Goal: Task Accomplishment & Management: Complete application form

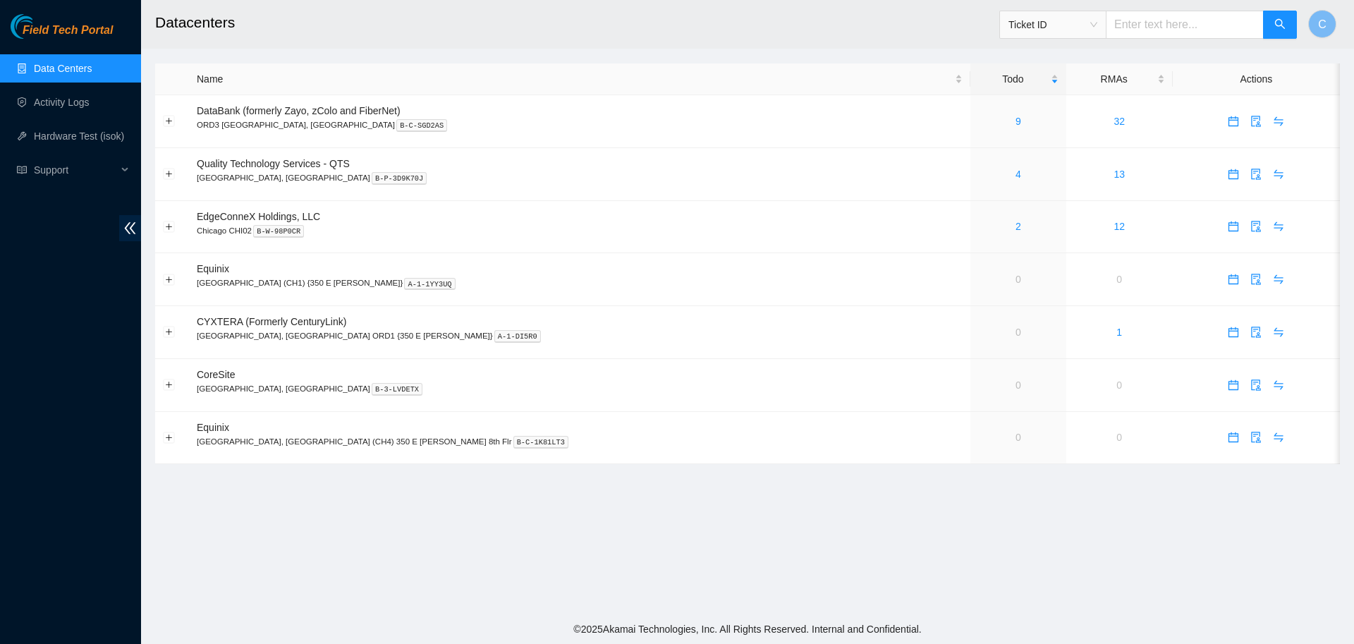
click at [1074, 19] on span "Ticket ID" at bounding box center [1052, 24] width 89 height 21
click at [928, 18] on h2 "Datacenters" at bounding box center [619, 22] width 928 height 45
click at [66, 104] on link "Activity Logs" at bounding box center [62, 102] width 56 height 11
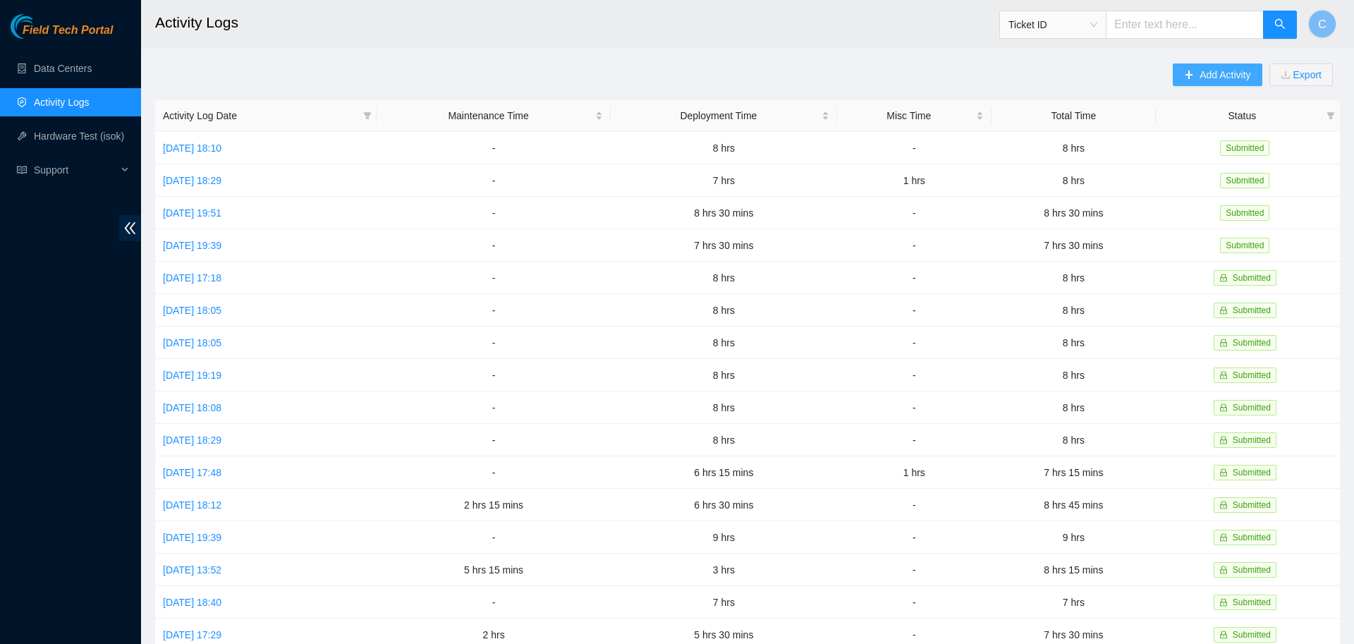
click at [1210, 76] on span "Add Activity" at bounding box center [1224, 75] width 51 height 16
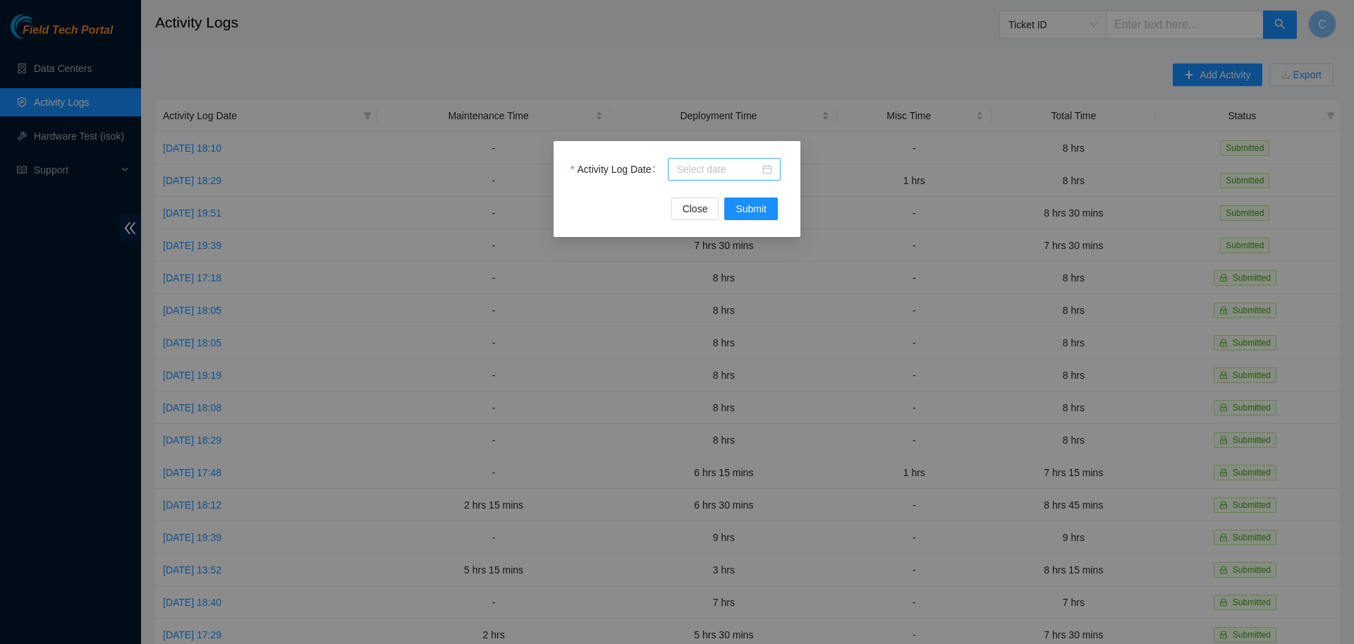
click at [738, 171] on input "Activity Log Date" at bounding box center [717, 169] width 83 height 16
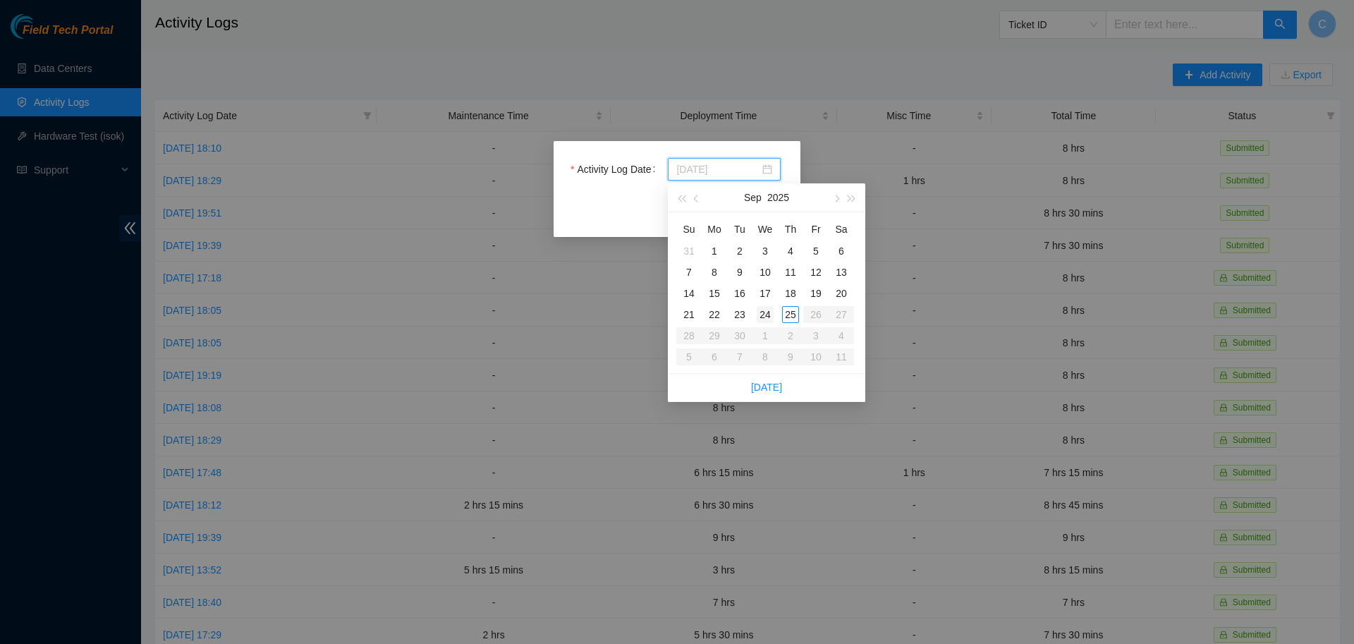
type input "[DATE]"
click at [768, 314] on div "24" at bounding box center [765, 314] width 17 height 17
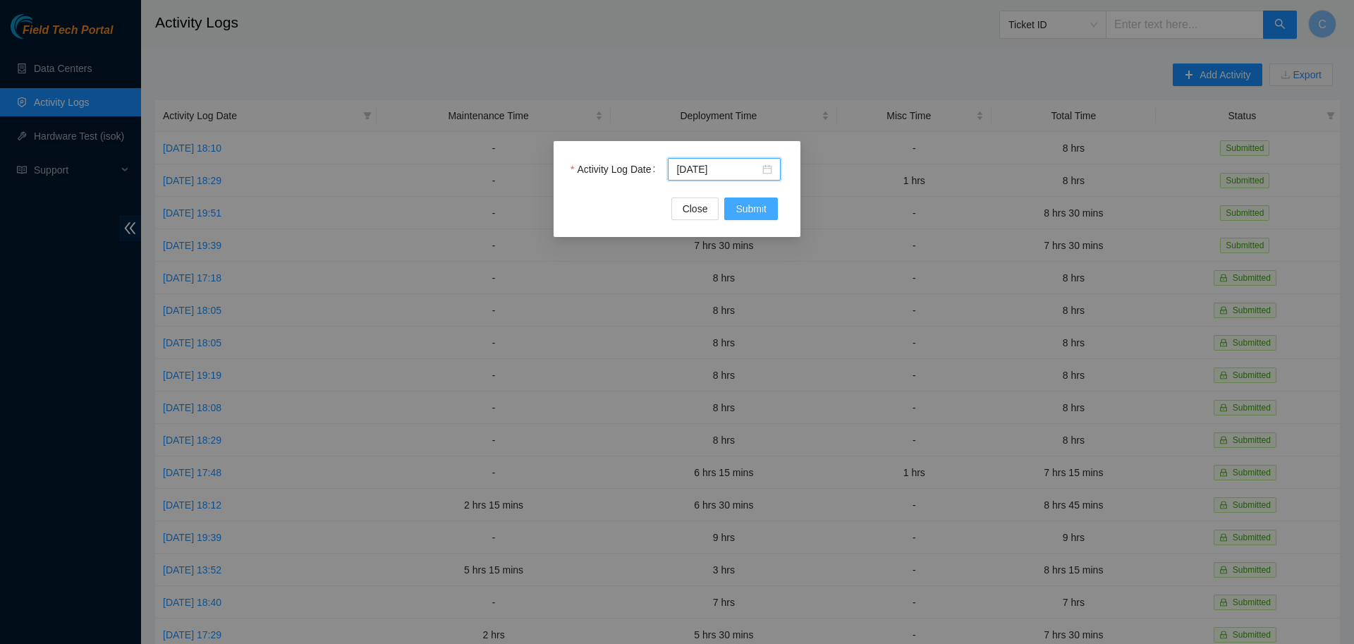
click at [753, 206] on span "Submit" at bounding box center [750, 209] width 31 height 16
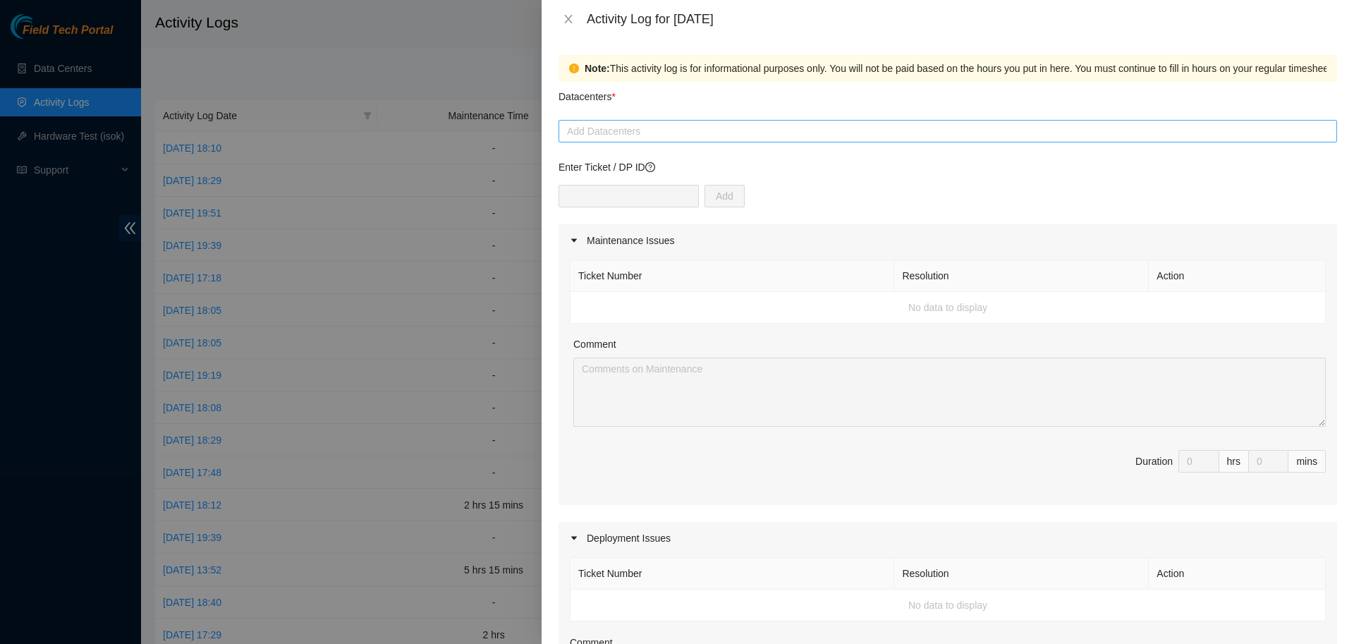
click at [616, 128] on div at bounding box center [947, 131] width 771 height 17
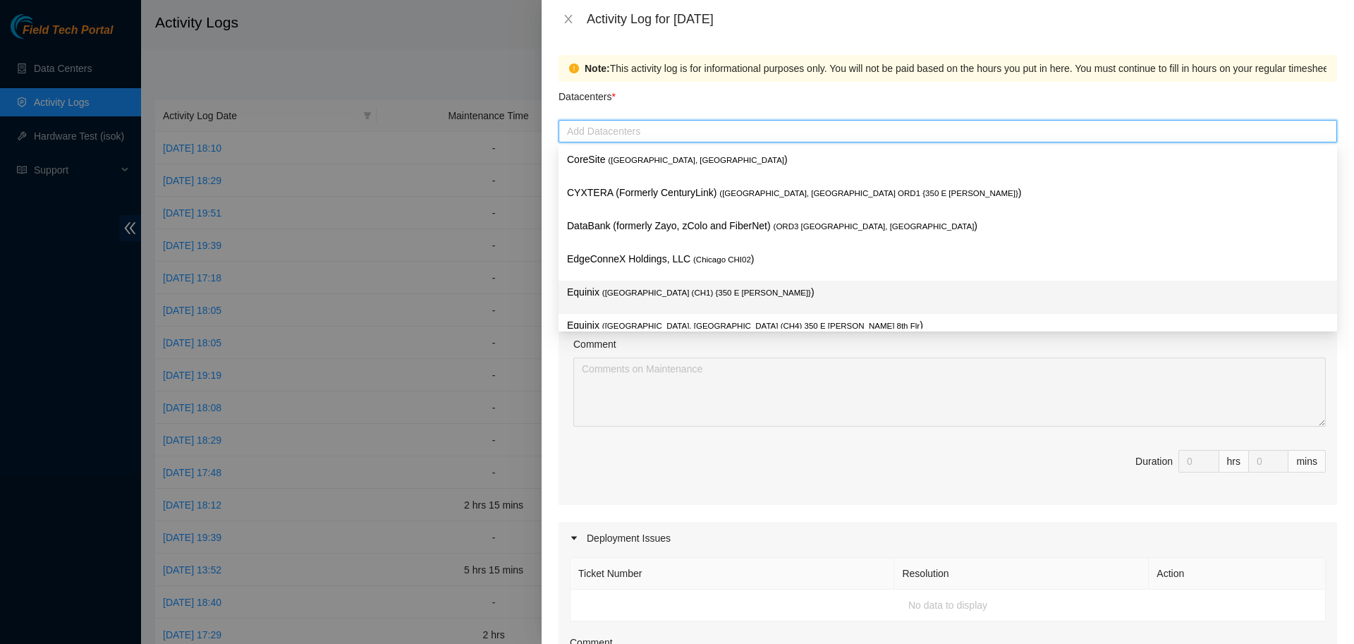
click at [612, 285] on p "Equinix ( [GEOGRAPHIC_DATA] (CH1) {350 E [PERSON_NAME]} )" at bounding box center [947, 292] width 761 height 16
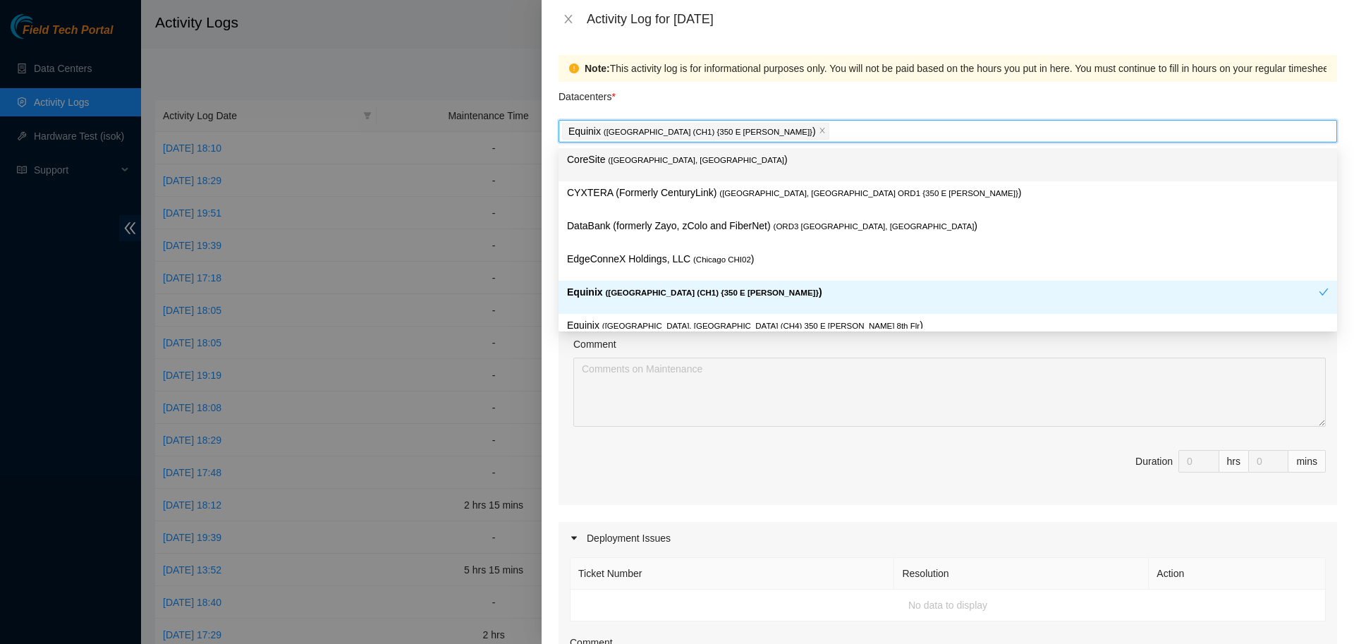
click at [776, 102] on div "Datacenters *" at bounding box center [947, 101] width 778 height 38
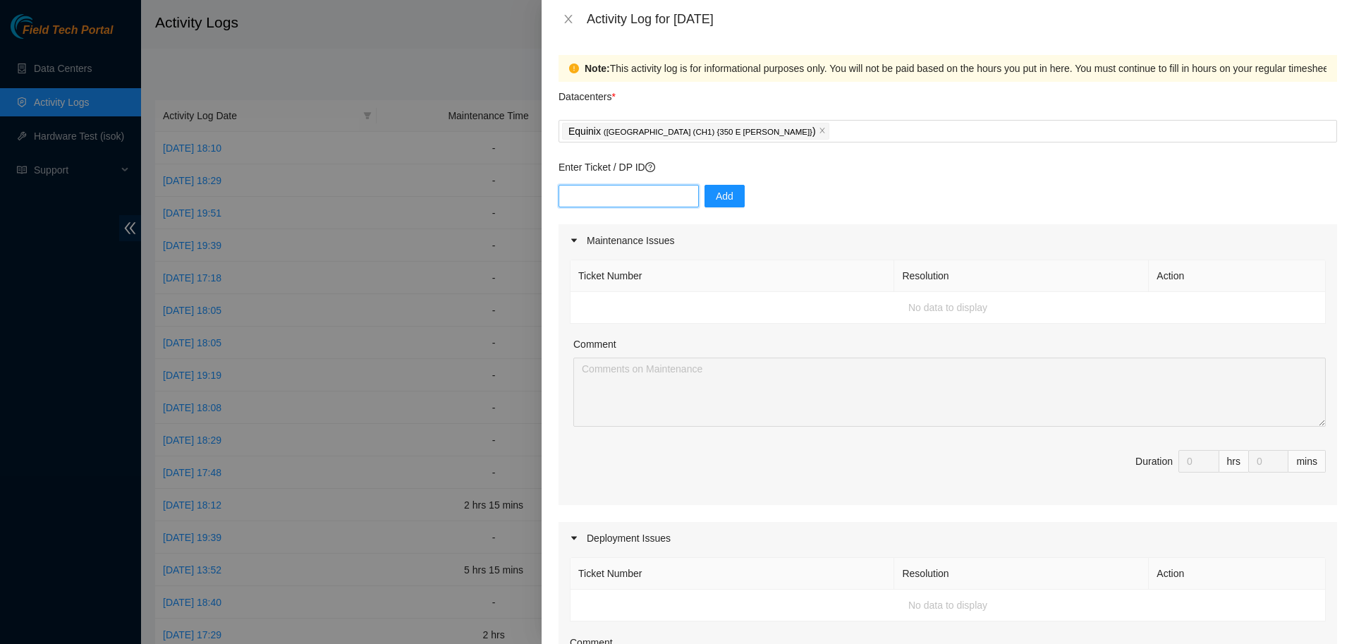
click at [634, 192] on input "text" at bounding box center [628, 196] width 140 height 23
type input "DP78353"
click at [628, 197] on input "text" at bounding box center [628, 196] width 140 height 23
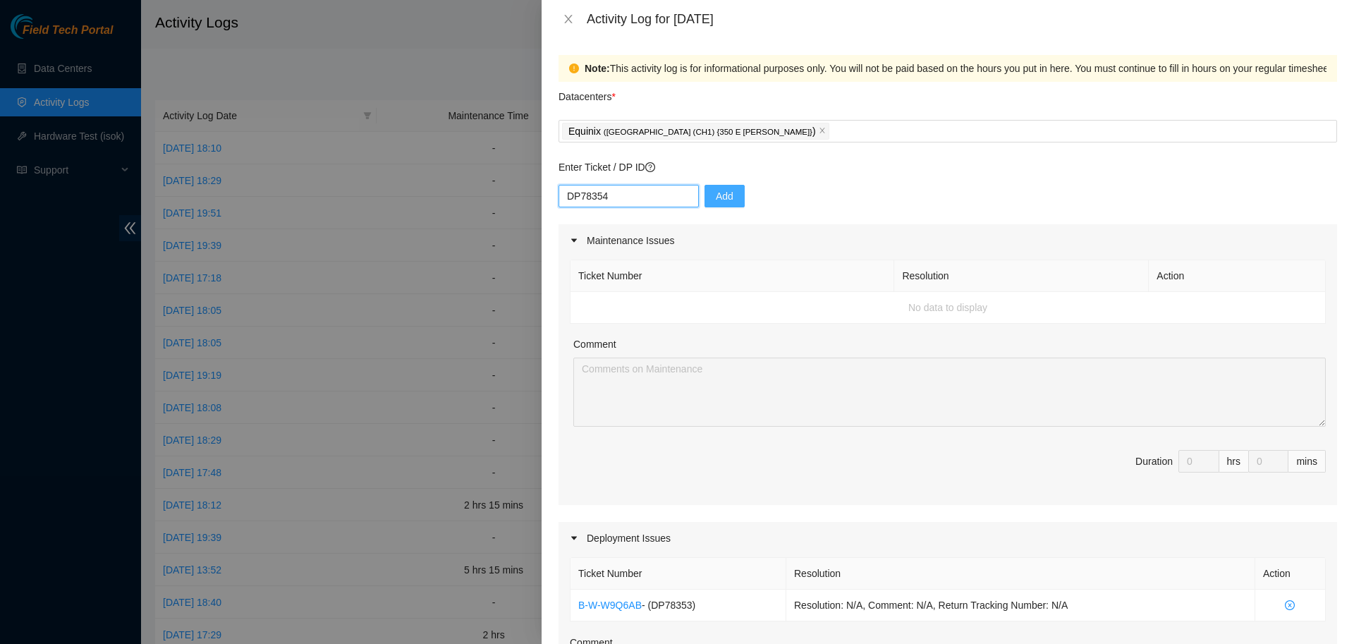
type input "DP78354"
click at [716, 200] on span "Add" at bounding box center [725, 196] width 18 height 16
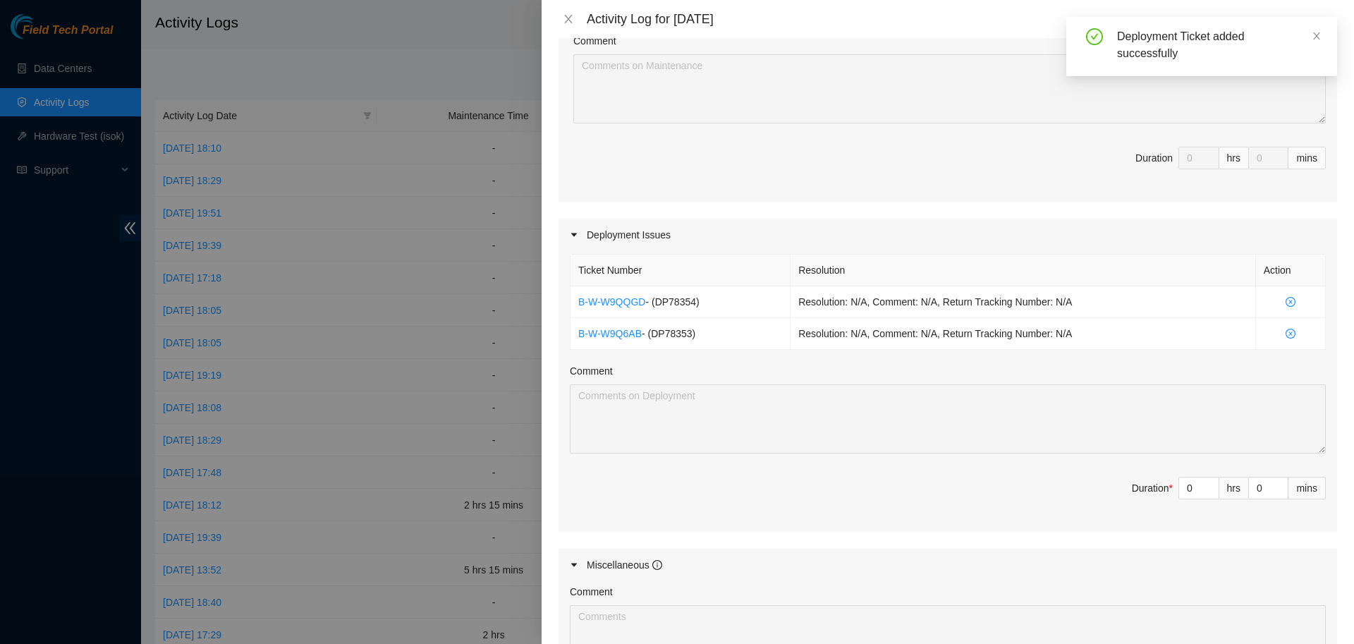
scroll to position [336, 0]
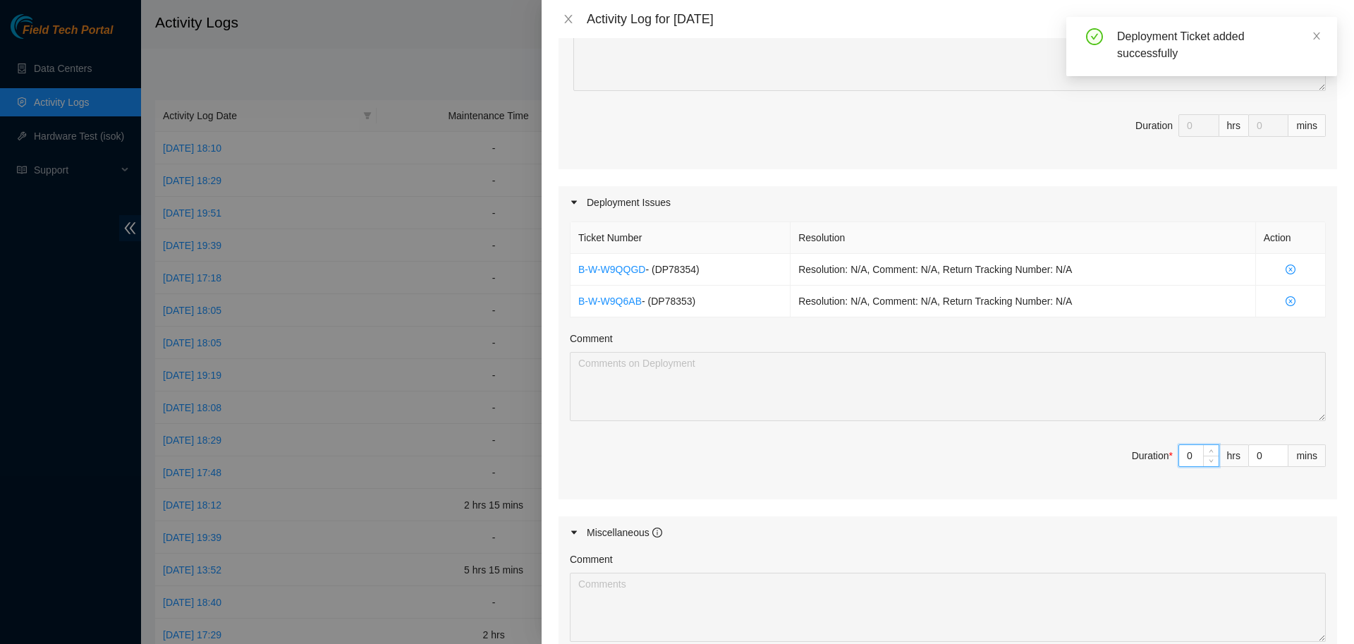
drag, startPoint x: 1191, startPoint y: 458, endPoint x: 1169, endPoint y: 451, distance: 23.0
click at [1179, 451] on input "0" at bounding box center [1198, 455] width 39 height 21
type input "8"
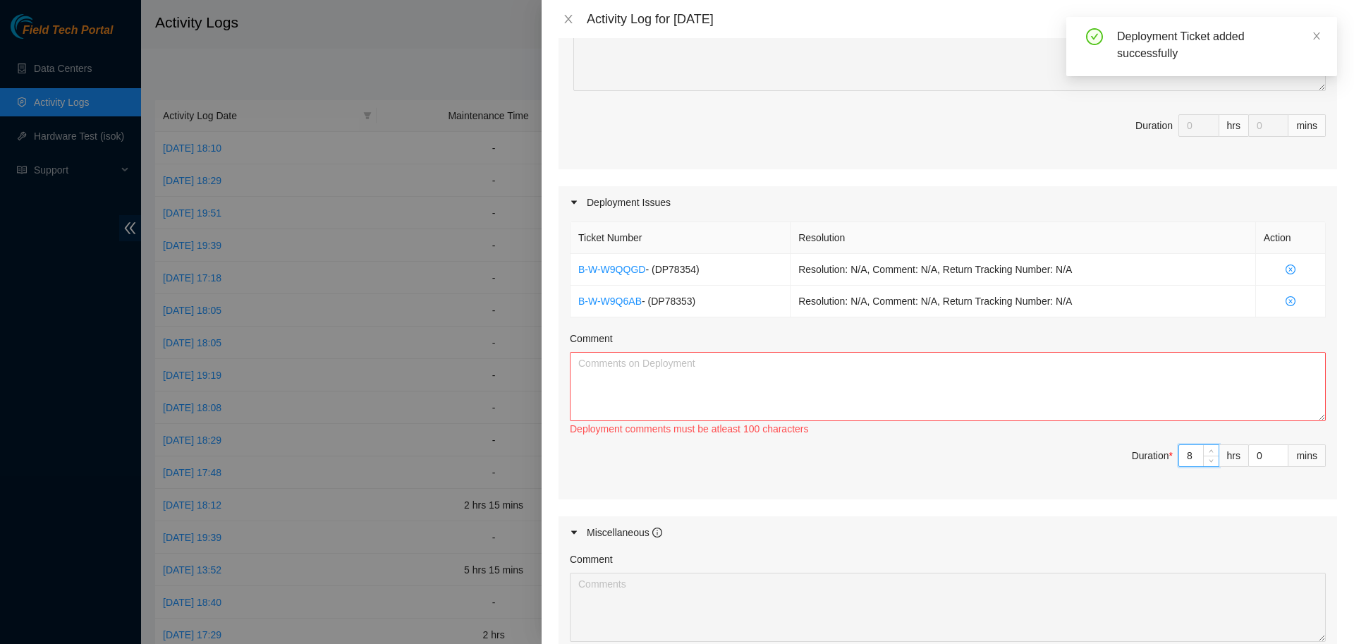
type input "8"
click at [1013, 394] on textarea "Comment" at bounding box center [948, 386] width 756 height 69
drag, startPoint x: 709, startPoint y: 267, endPoint x: 550, endPoint y: 264, distance: 159.4
click at [558, 264] on div "Deployment Issues Ticket Number Resolution Action B-W-W9QQGD - ( DP78354 ) Reso…" at bounding box center [947, 342] width 778 height 312
copy td "B-W-W9QQGD - ( DP78354 )"
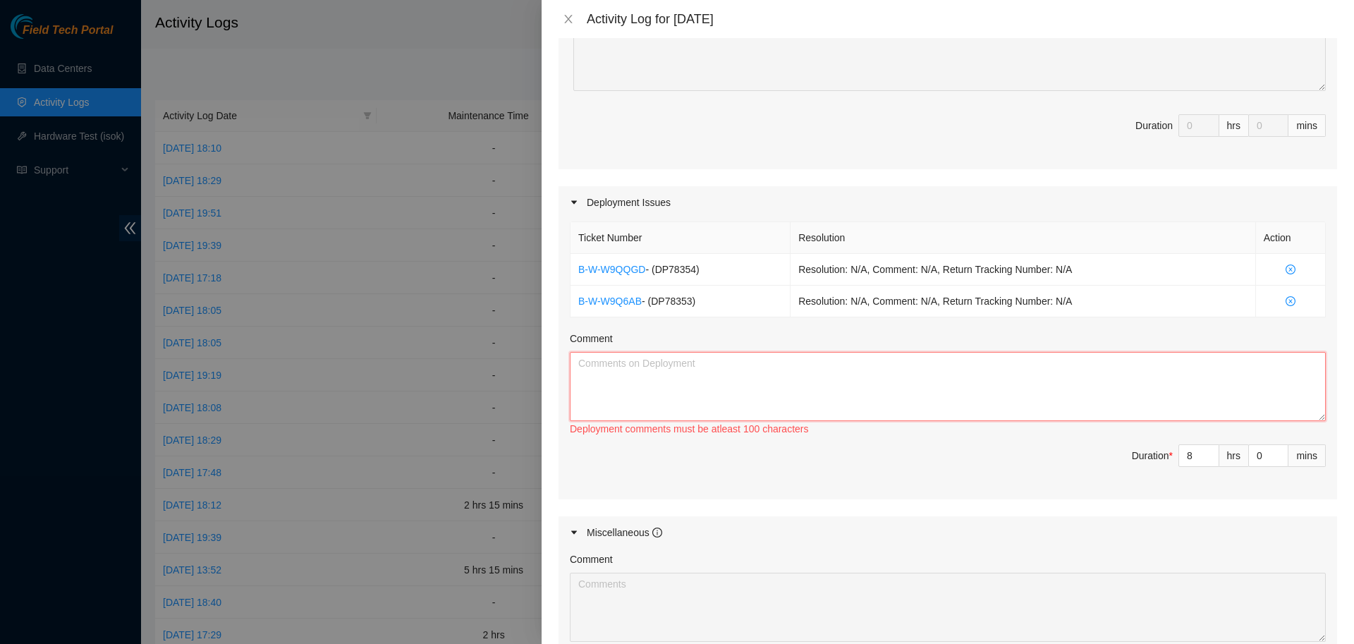
click at [601, 386] on textarea "Comment" at bounding box center [948, 386] width 756 height 69
paste textarea "B-W-W9QQGD - (DP78354)"
drag, startPoint x: 697, startPoint y: 302, endPoint x: 578, endPoint y: 286, distance: 119.6
click at [578, 286] on td "B-W-W9Q6AB - ( DP78353 )" at bounding box center [680, 302] width 220 height 32
copy td "B-W-W9Q6AB - ( DP78353 )"
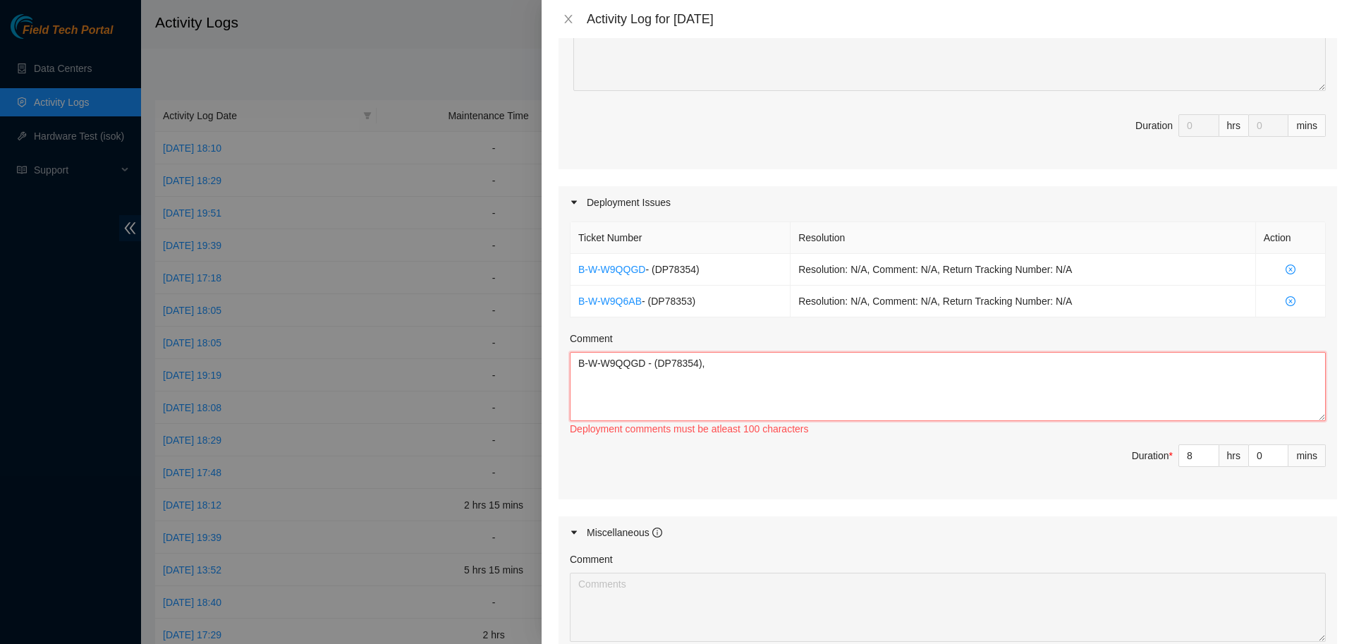
click at [722, 357] on textarea "B-W-W9QQGD - (DP78354)," at bounding box center [948, 386] width 756 height 69
paste textarea "B-W-W9Q6AB - (DP78353)"
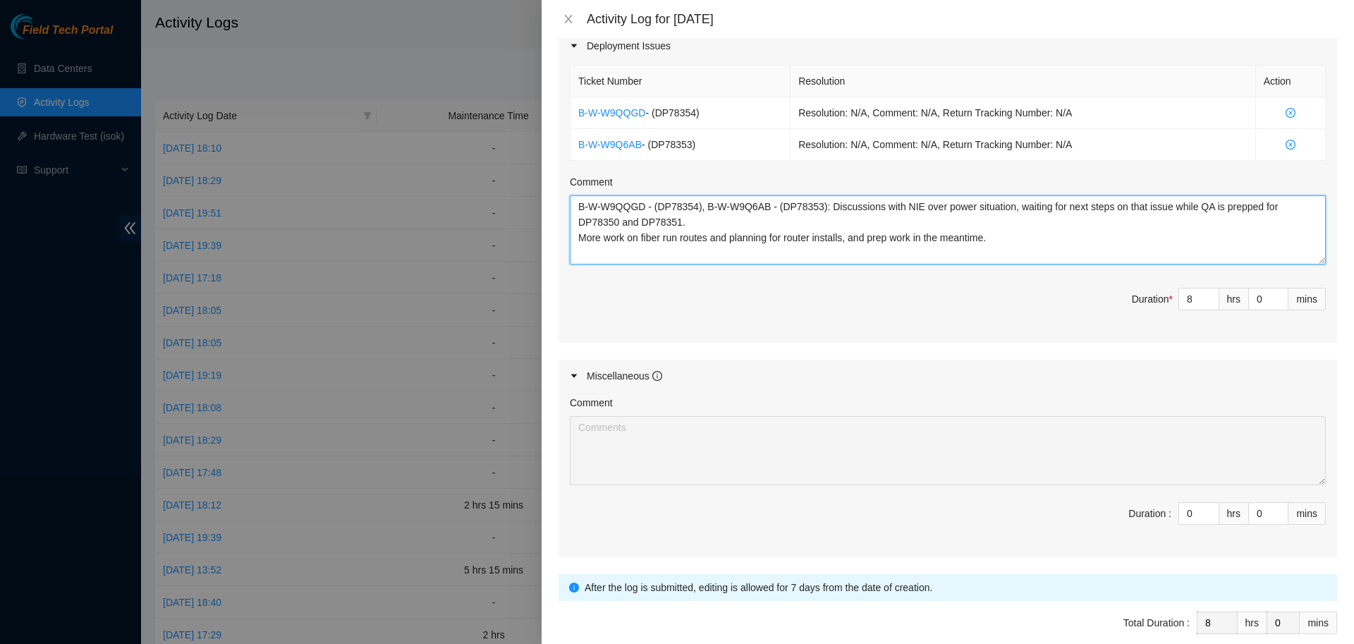
scroll to position [558, 0]
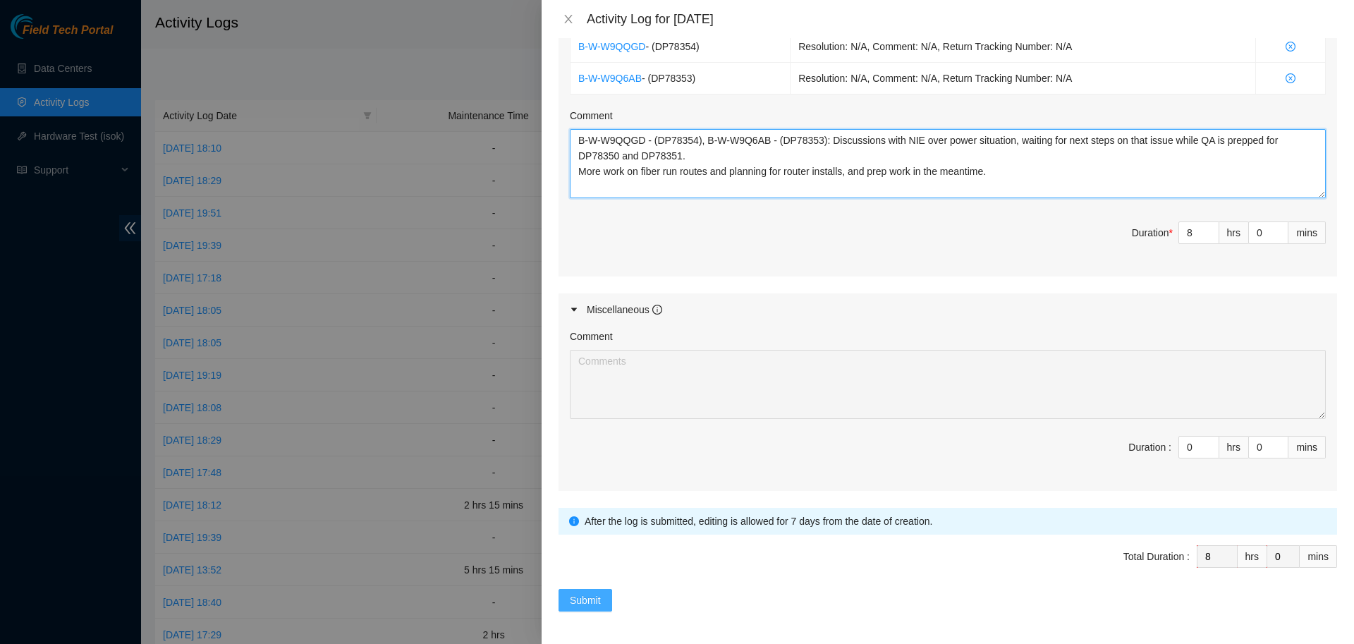
type textarea "B-W-W9QQGD - (DP78354), B-W-W9Q6AB - (DP78353): Discussions with NIE over power…"
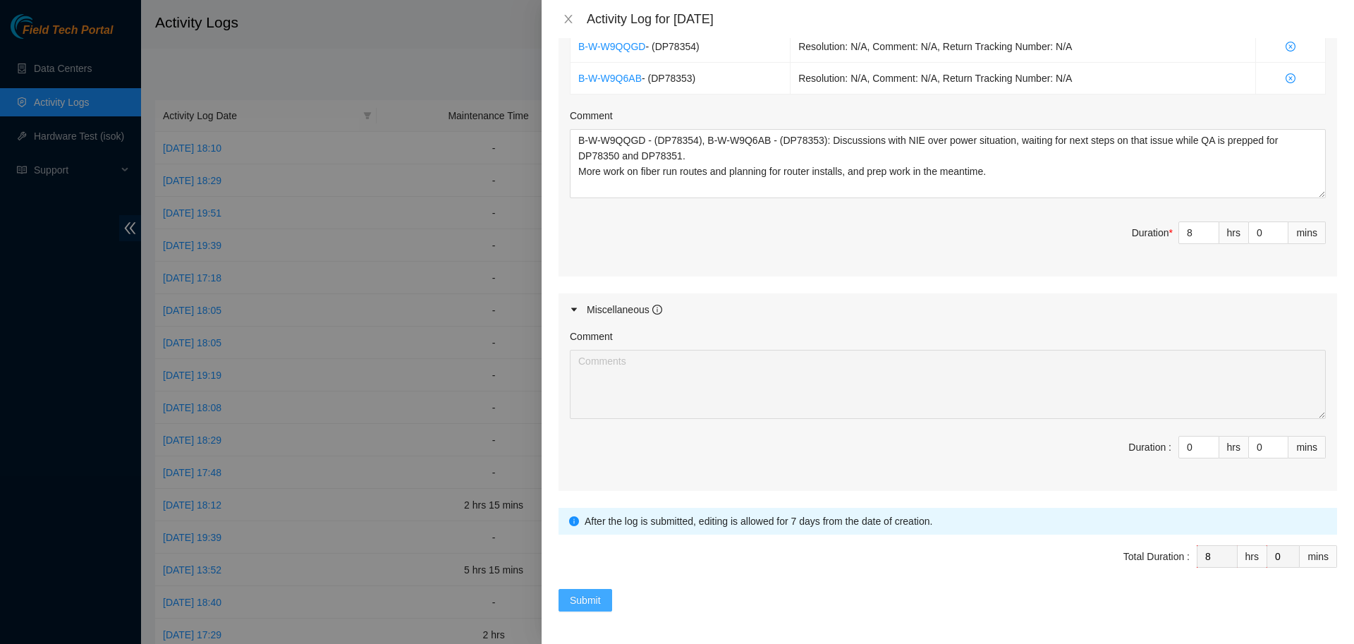
click at [581, 600] on span "Submit" at bounding box center [585, 600] width 31 height 16
